Goal: Information Seeking & Learning: Learn about a topic

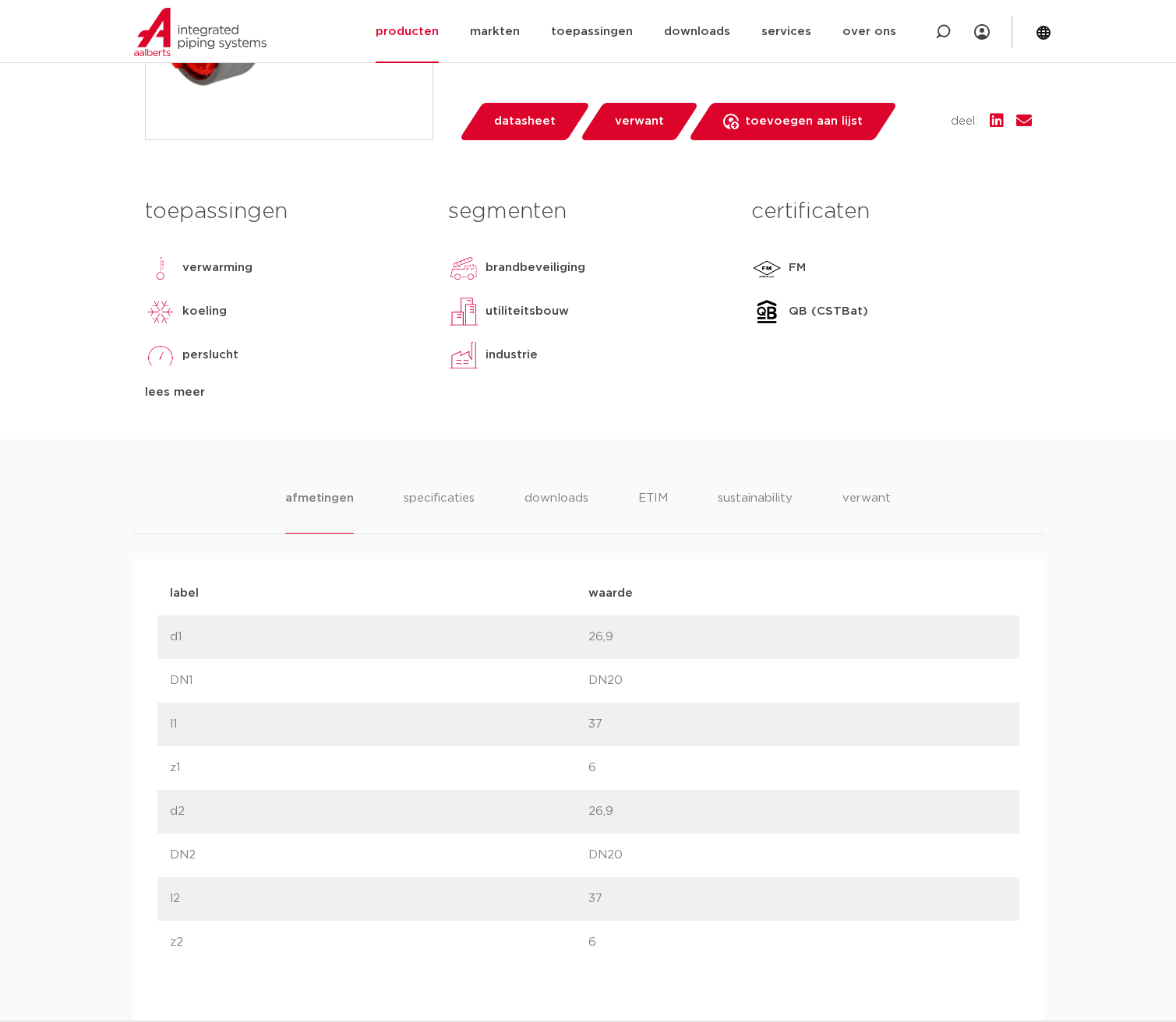
scroll to position [234, 0]
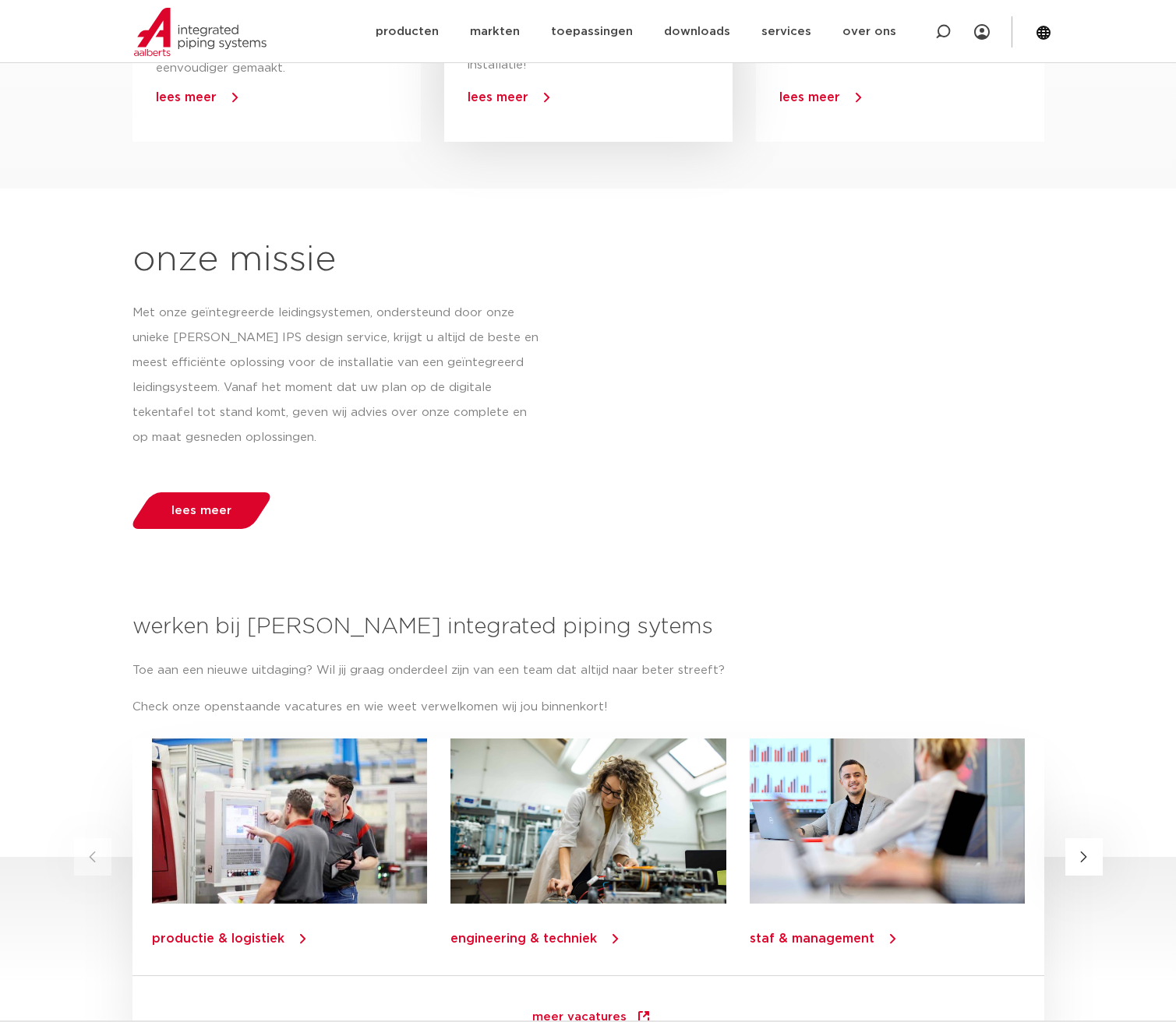
scroll to position [843, 0]
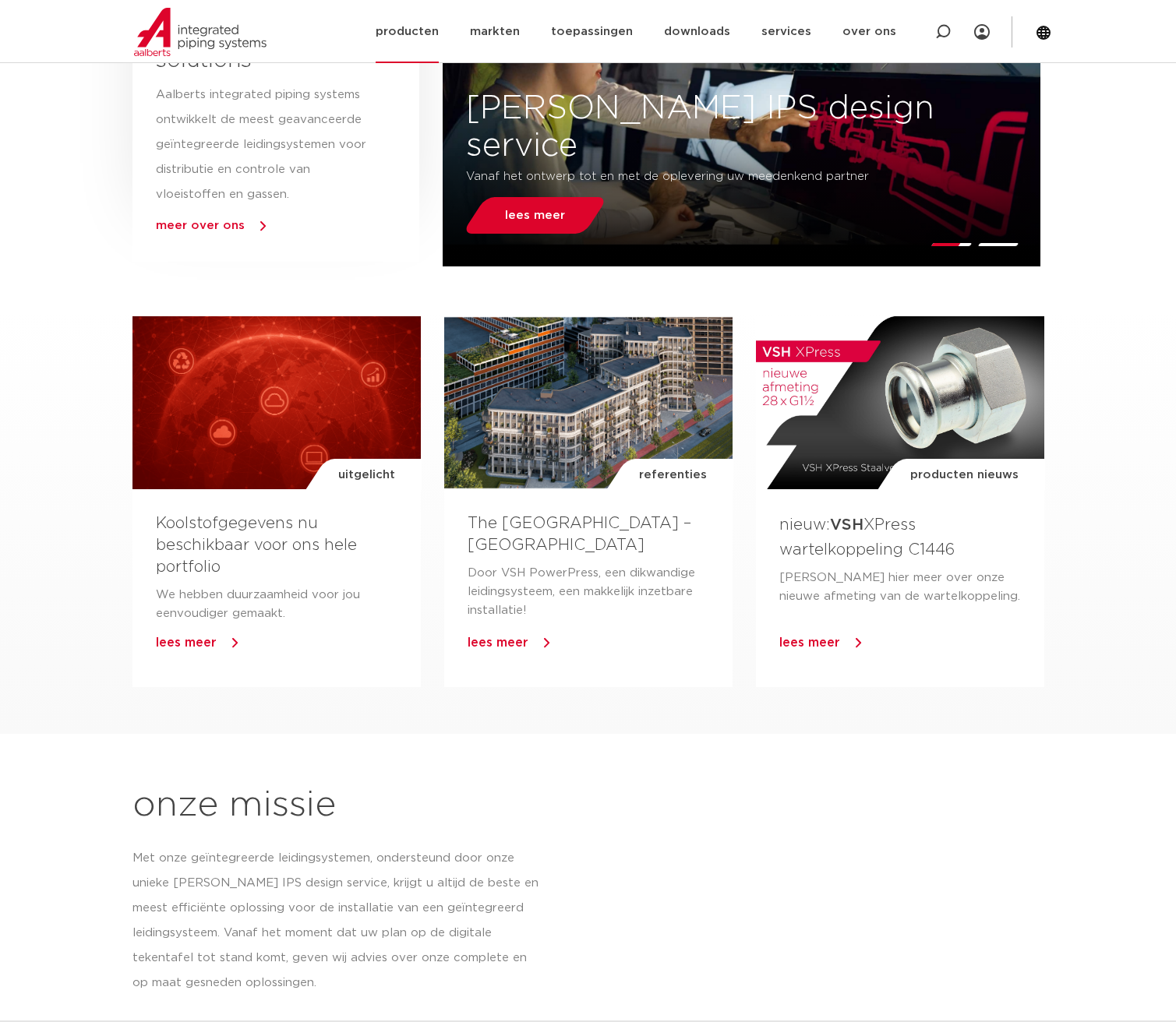
click at [430, 27] on link "producten" at bounding box center [406, 31] width 63 height 63
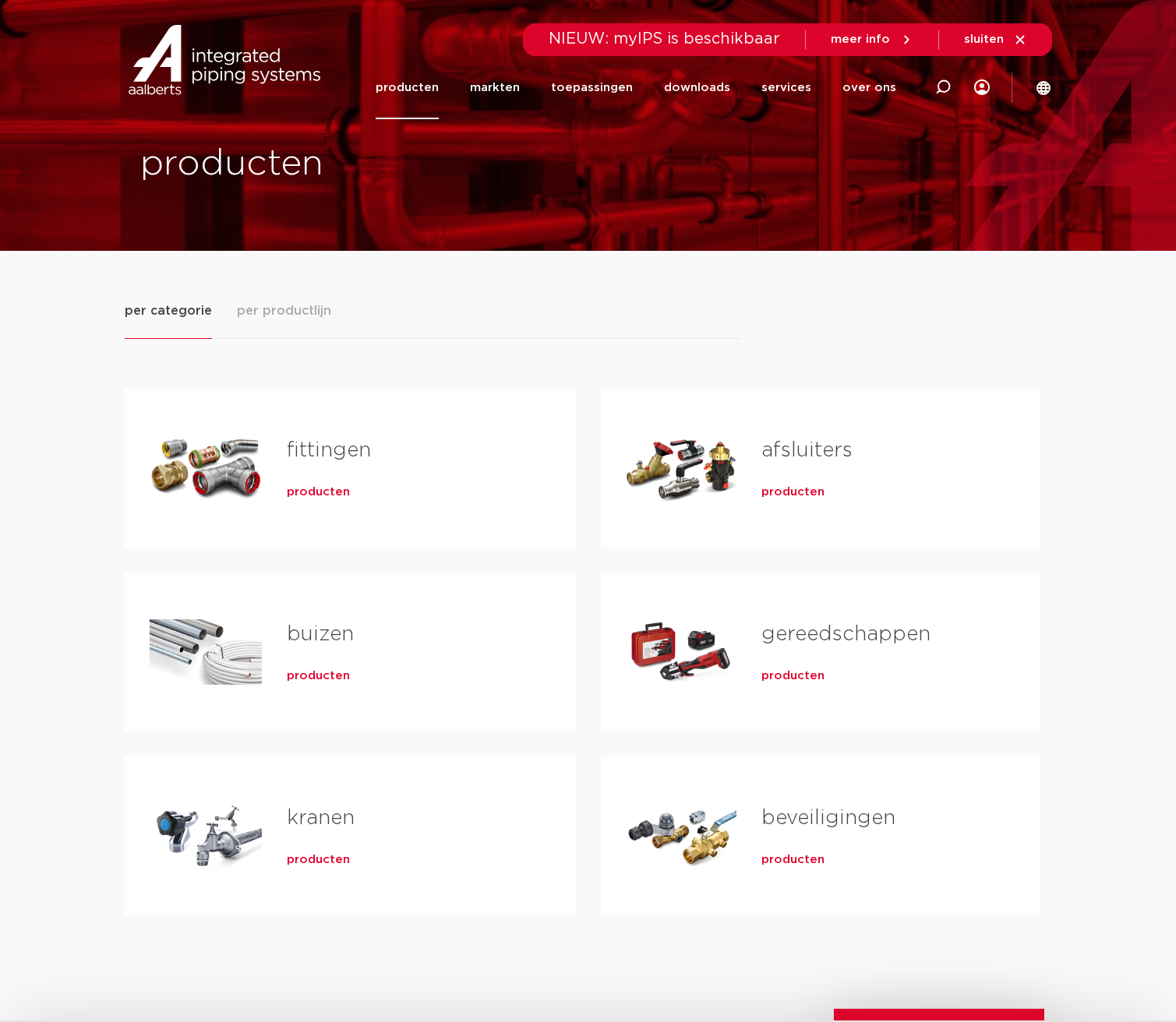
click at [307, 442] on link "fittingen" at bounding box center [328, 450] width 84 height 20
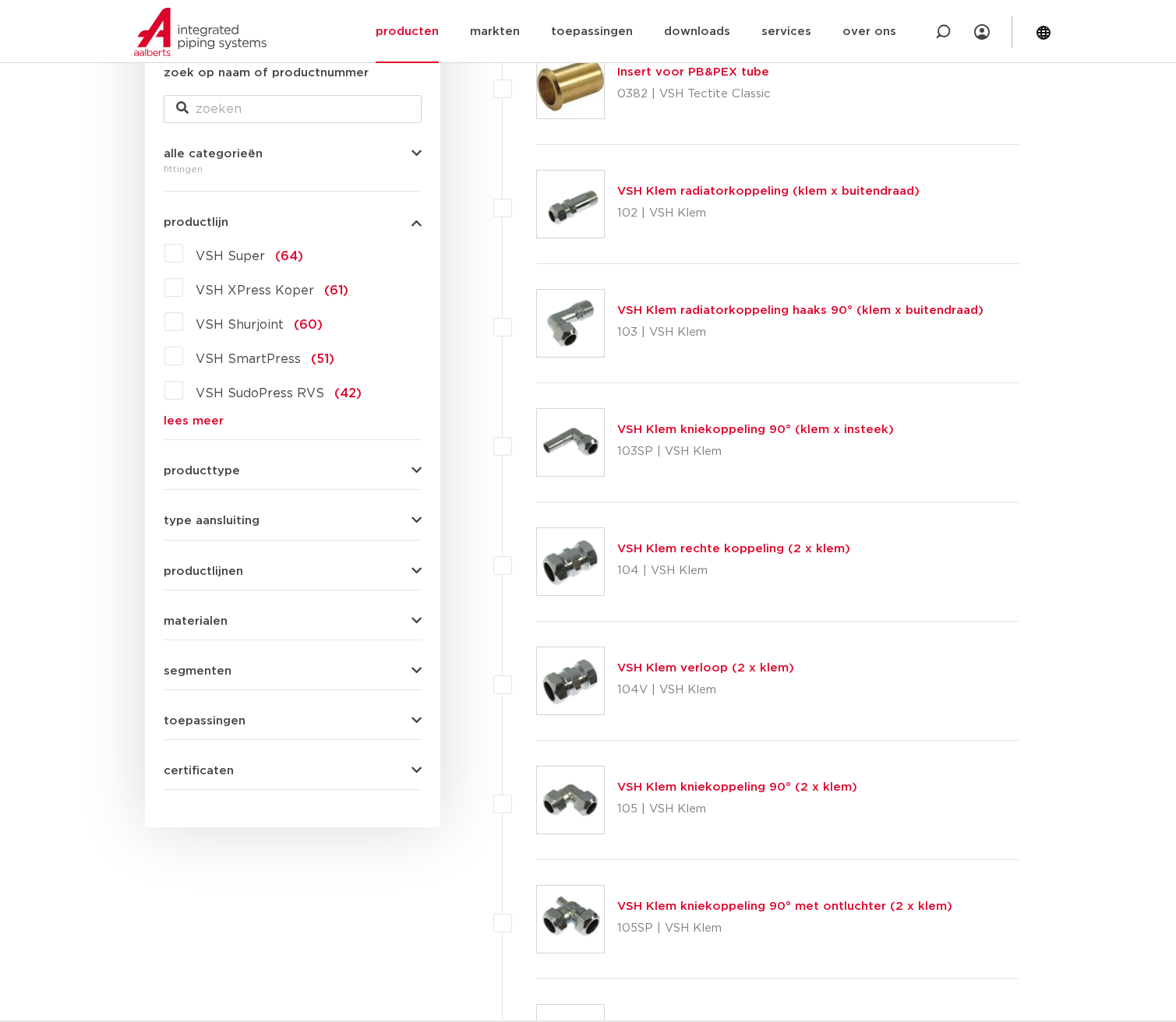
scroll to position [623, 0]
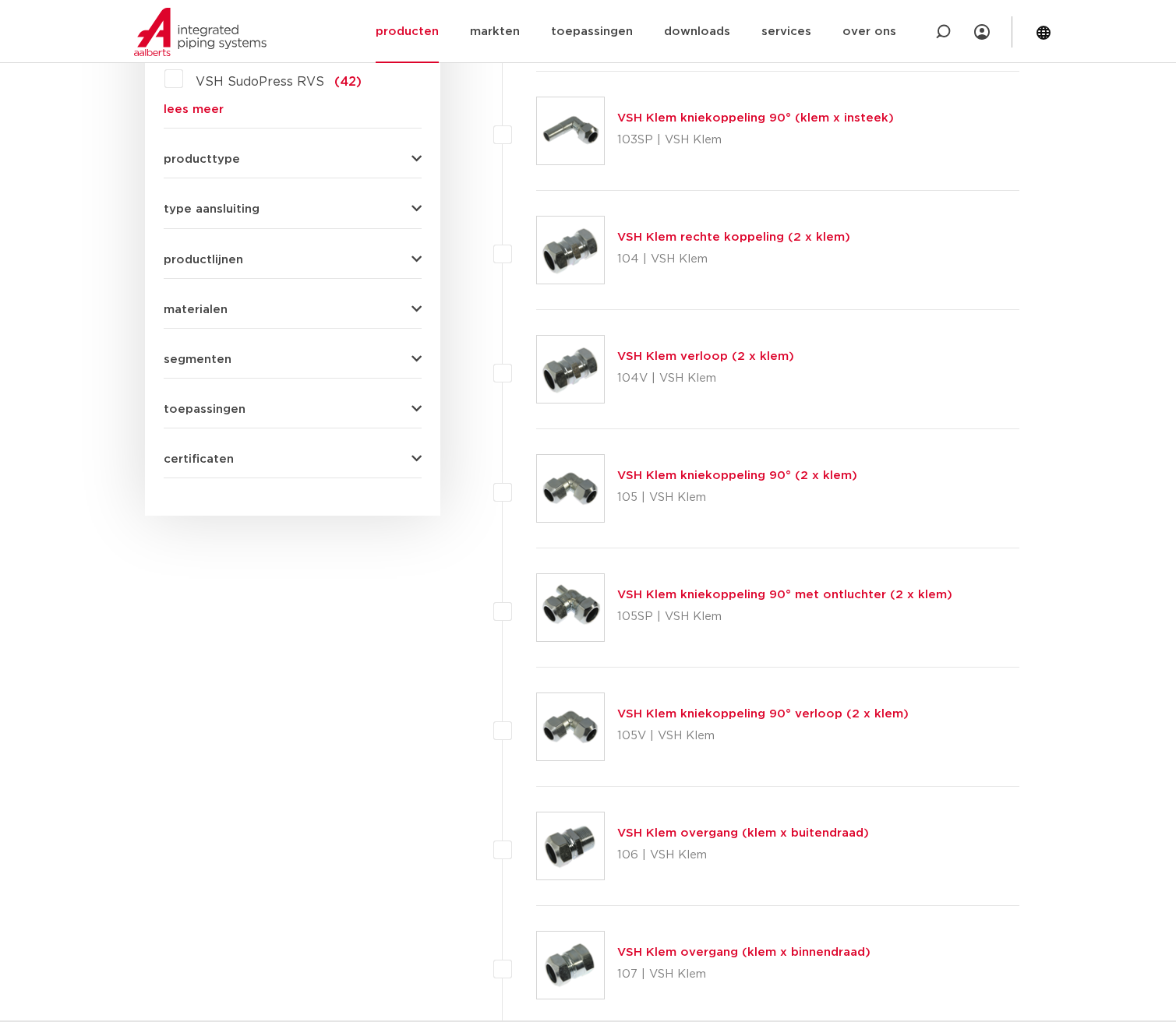
click at [357, 316] on form "zoek op naam of productnummer alle categorieën fittingen fittingen afsluiters b…" at bounding box center [292, 115] width 258 height 726
click at [416, 312] on icon "button" at bounding box center [416, 310] width 10 height 12
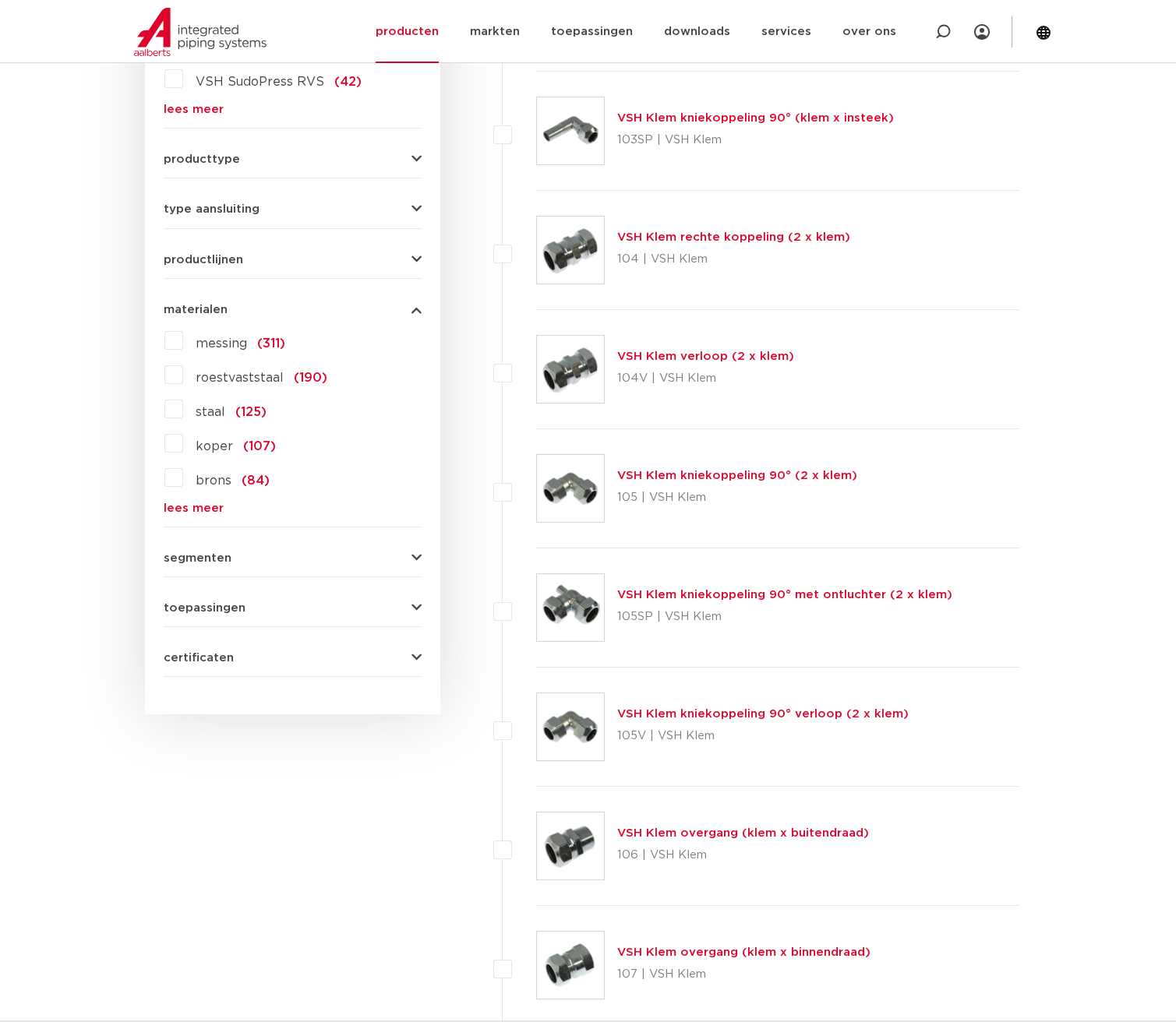
click at [183, 406] on label "staal (125)" at bounding box center [225, 409] width 83 height 25
click at [0, 0] on input "staal (125)" at bounding box center [0, 0] width 0 height 0
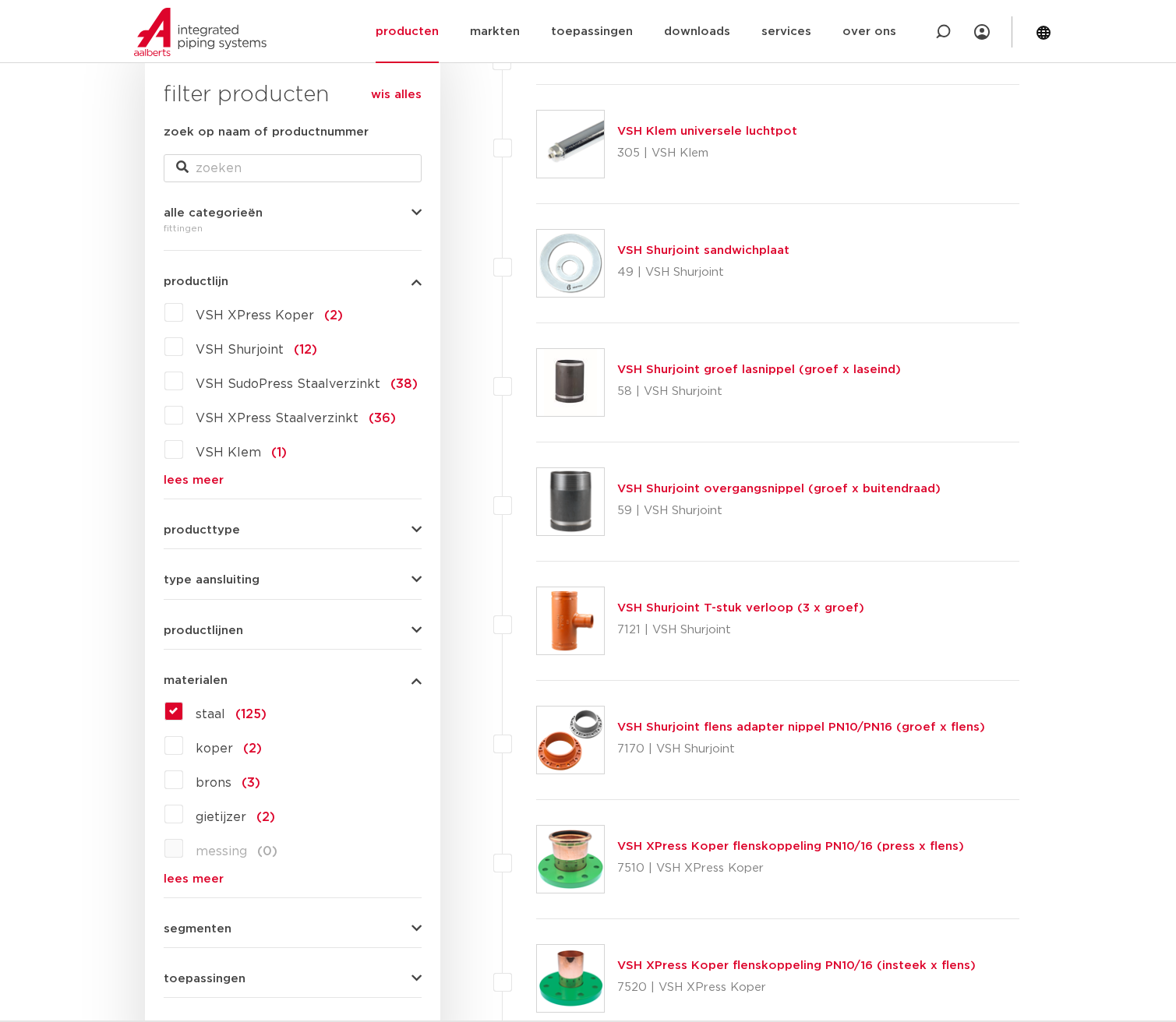
scroll to position [97, 0]
